Goal: Task Accomplishment & Management: Use online tool/utility

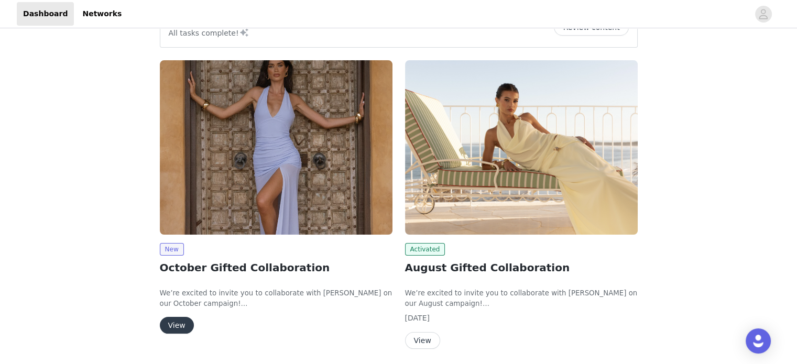
scroll to position [144, 0]
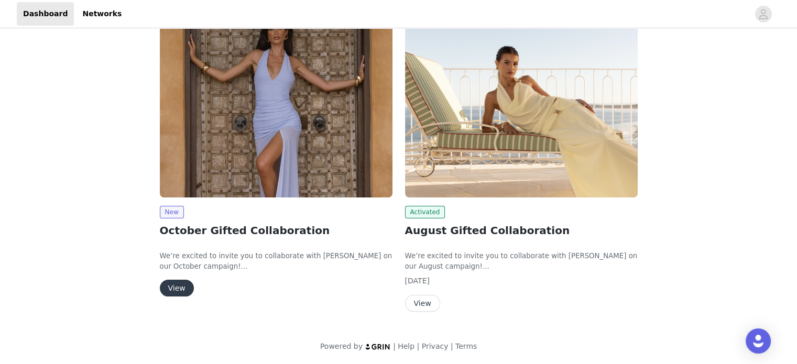
click at [163, 287] on button "View" at bounding box center [177, 288] width 34 height 17
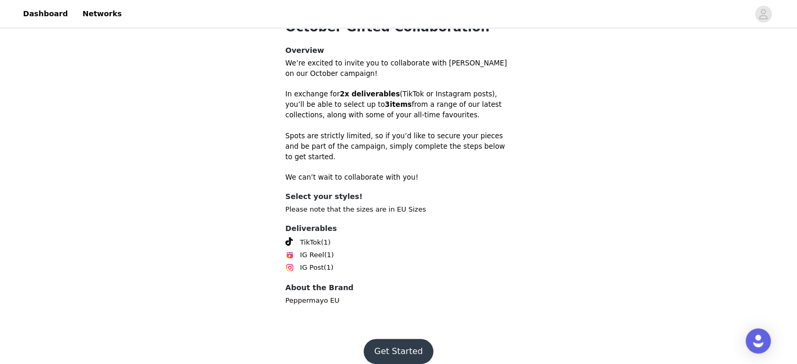
scroll to position [306, 0]
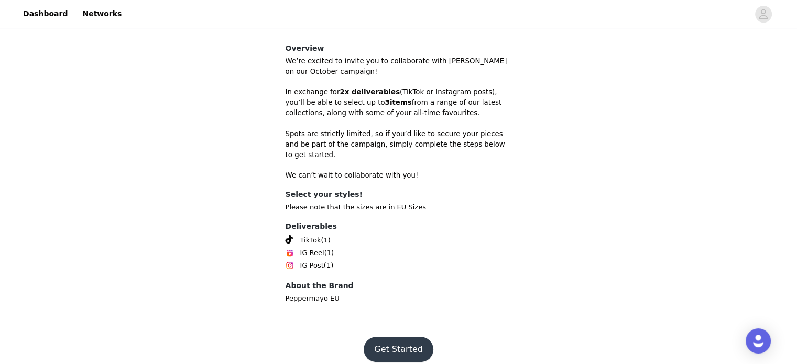
click at [409, 337] on button "Get Started" at bounding box center [399, 349] width 70 height 25
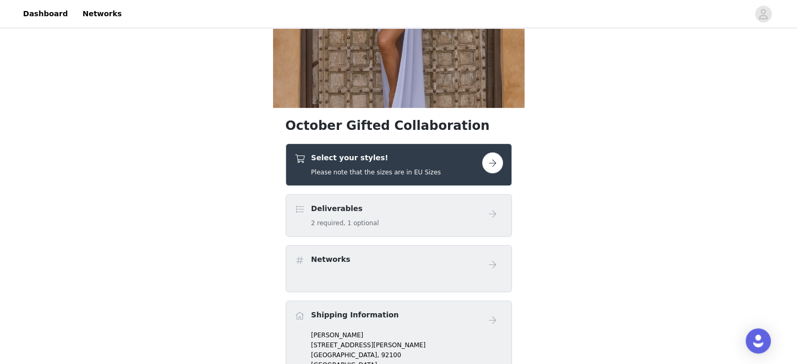
scroll to position [210, 0]
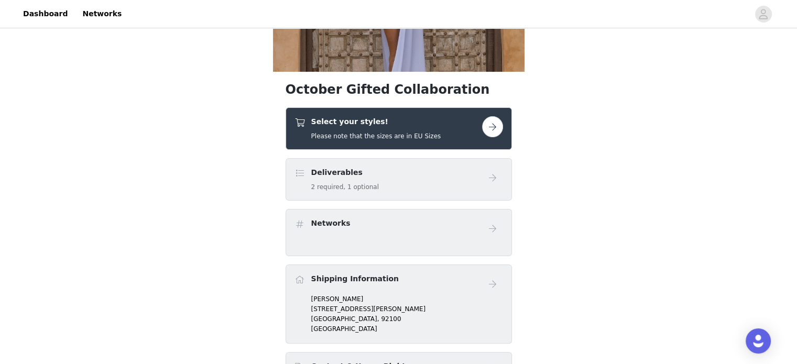
click at [490, 122] on button "button" at bounding box center [492, 126] width 21 height 21
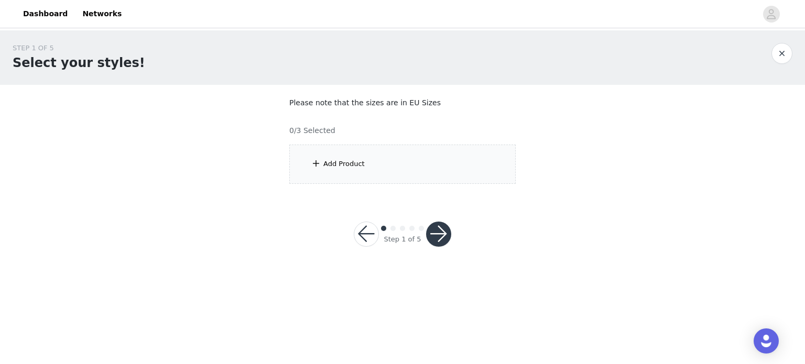
click at [407, 167] on div "Add Product" at bounding box center [402, 164] width 226 height 39
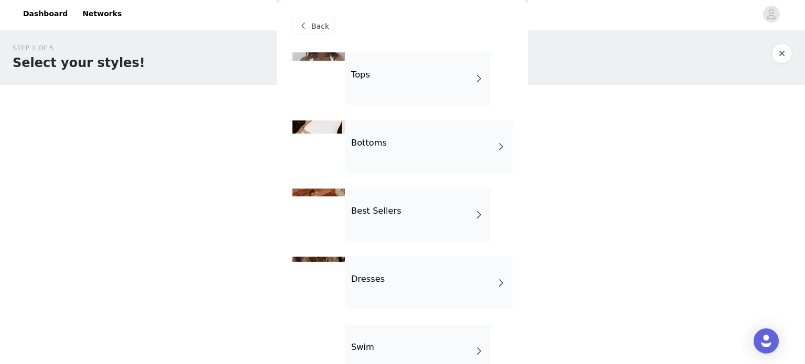
scroll to position [35, 0]
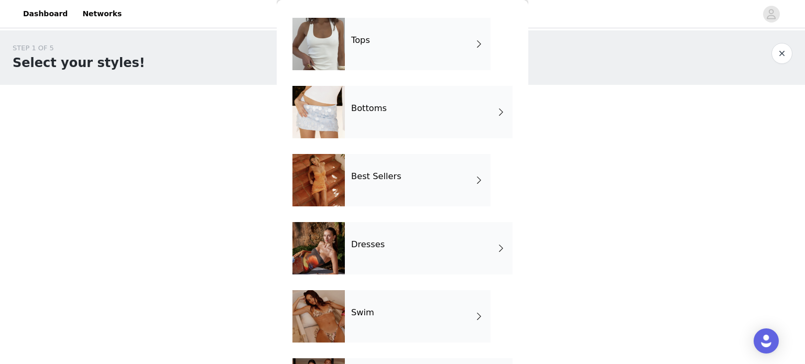
click at [371, 242] on h4 "Dresses" at bounding box center [368, 244] width 34 height 9
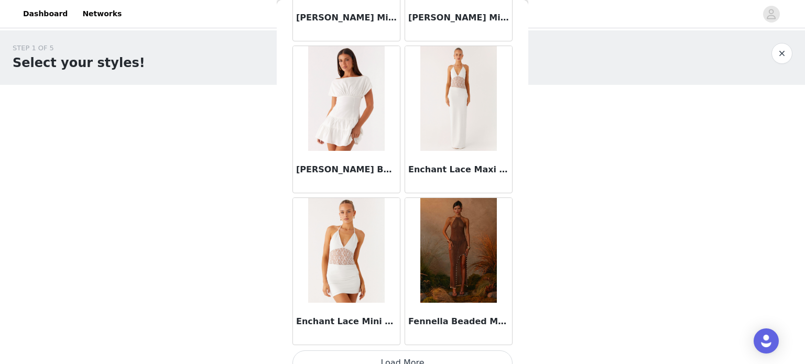
scroll to position [1236, 0]
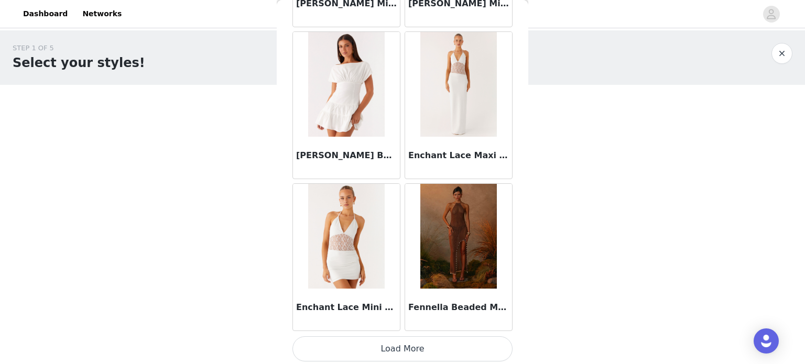
click at [397, 343] on button "Load More" at bounding box center [402, 348] width 220 height 25
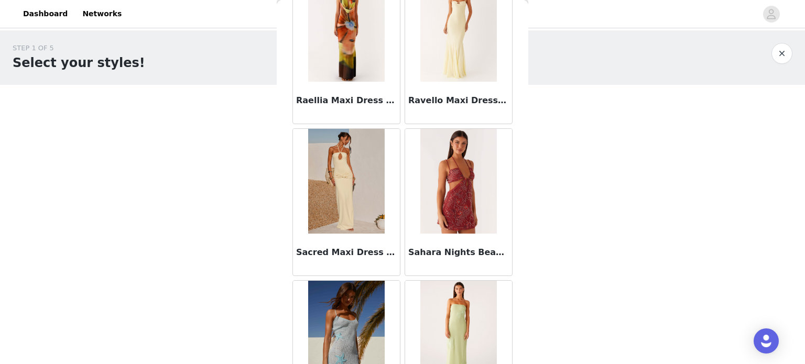
scroll to position [2753, 0]
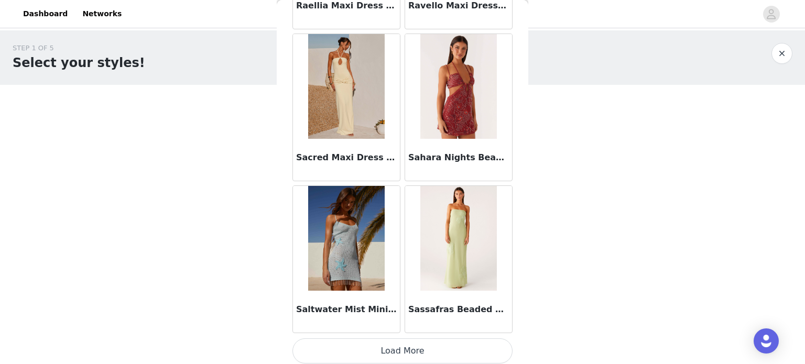
click at [391, 346] on button "Load More" at bounding box center [402, 350] width 220 height 25
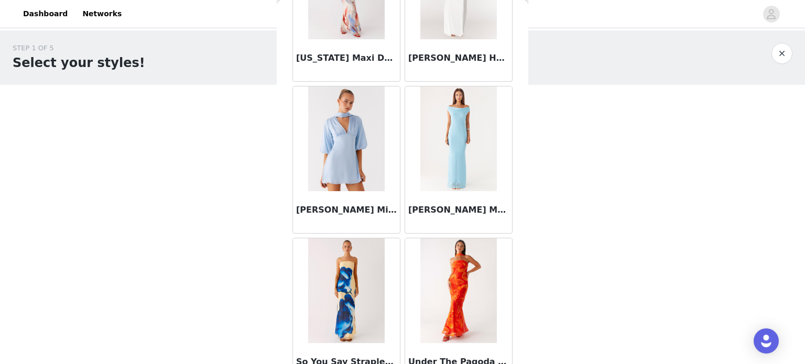
scroll to position [4270, 0]
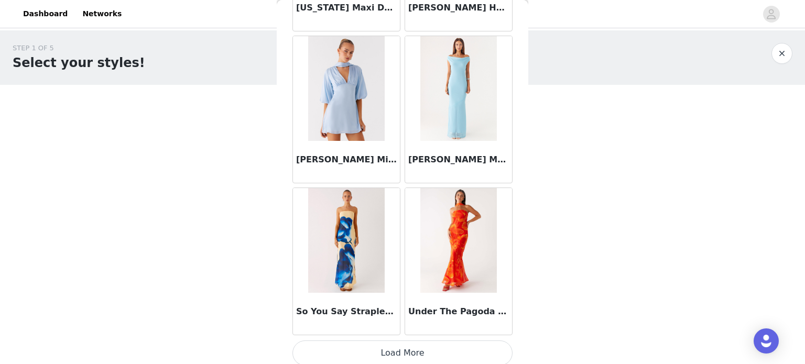
click at [416, 346] on button "Load More" at bounding box center [402, 352] width 220 height 25
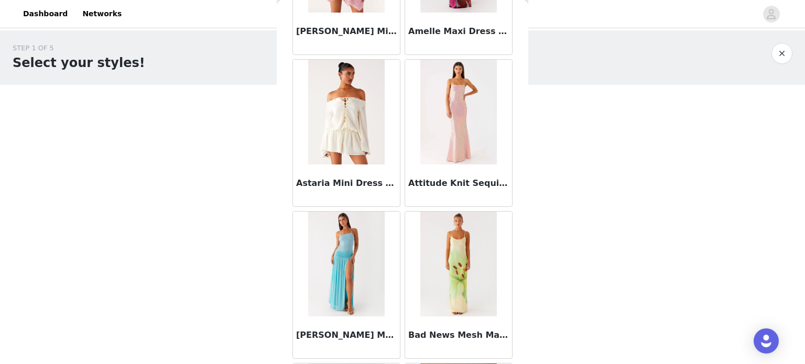
scroll to position [0, 0]
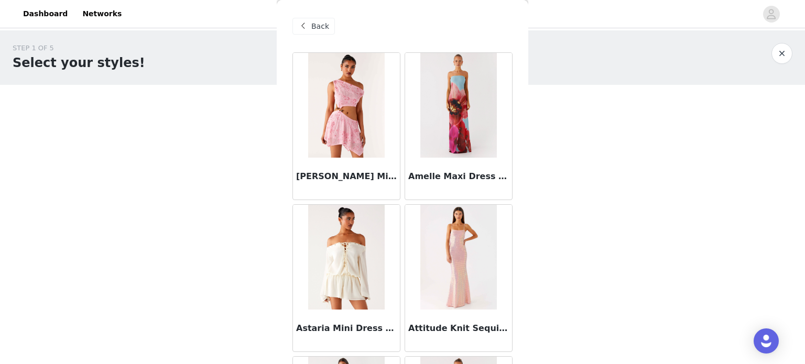
click at [321, 26] on span "Back" at bounding box center [320, 26] width 18 height 11
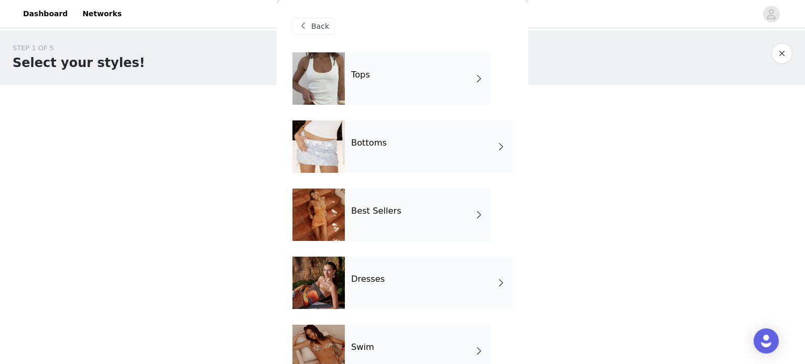
click at [463, 77] on div "Tops" at bounding box center [418, 78] width 146 height 52
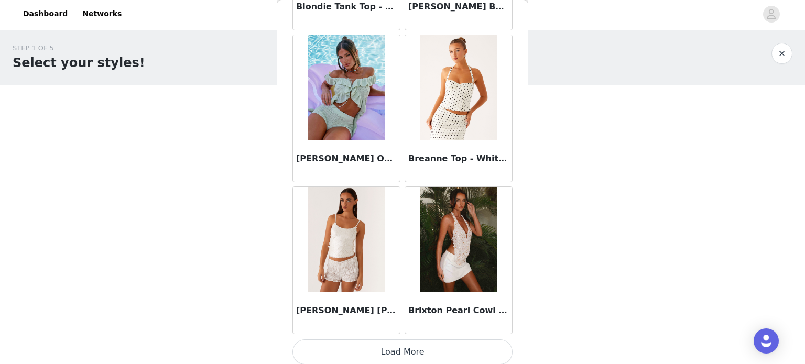
scroll to position [1236, 0]
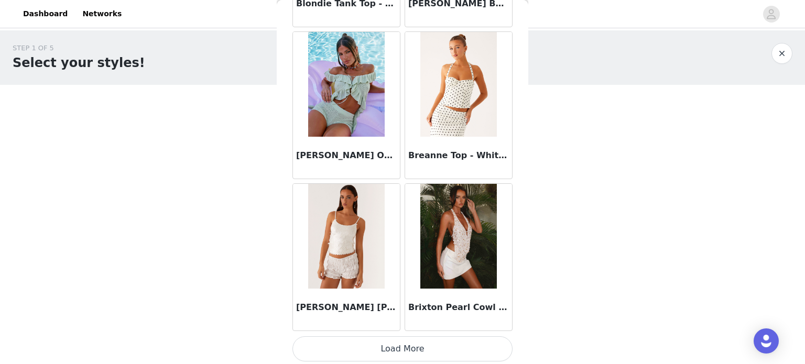
click at [423, 341] on button "Load More" at bounding box center [402, 348] width 220 height 25
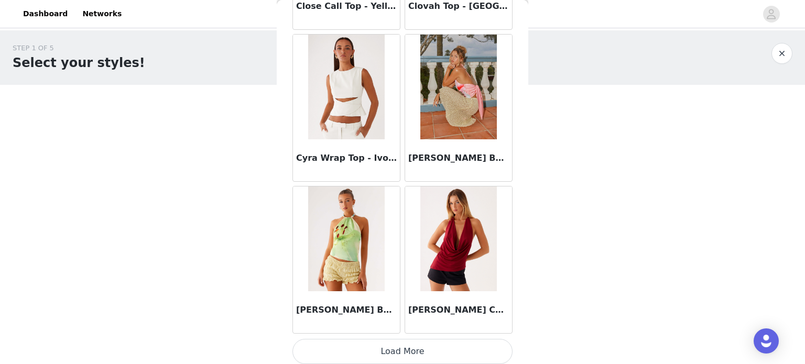
scroll to position [2753, 0]
click at [416, 351] on button "Load More" at bounding box center [402, 350] width 220 height 25
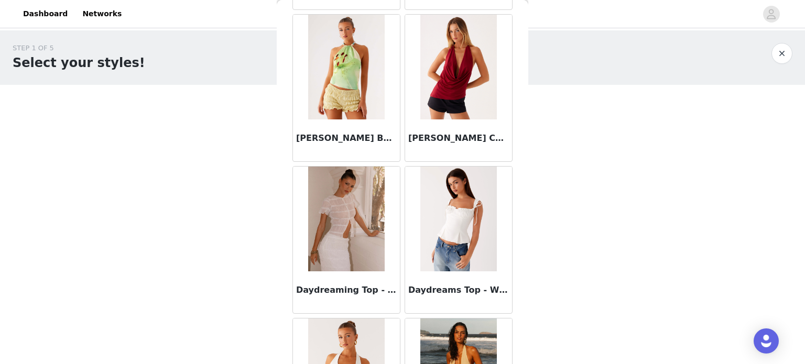
scroll to position [2928, 0]
